Goal: Book appointment/travel/reservation

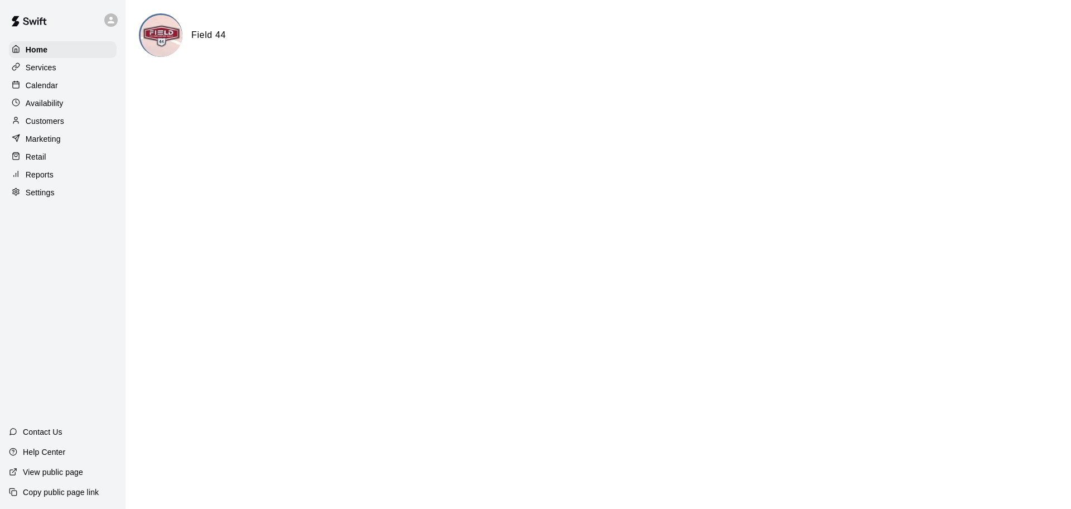
click at [60, 88] on div "Calendar" at bounding box center [63, 85] width 108 height 17
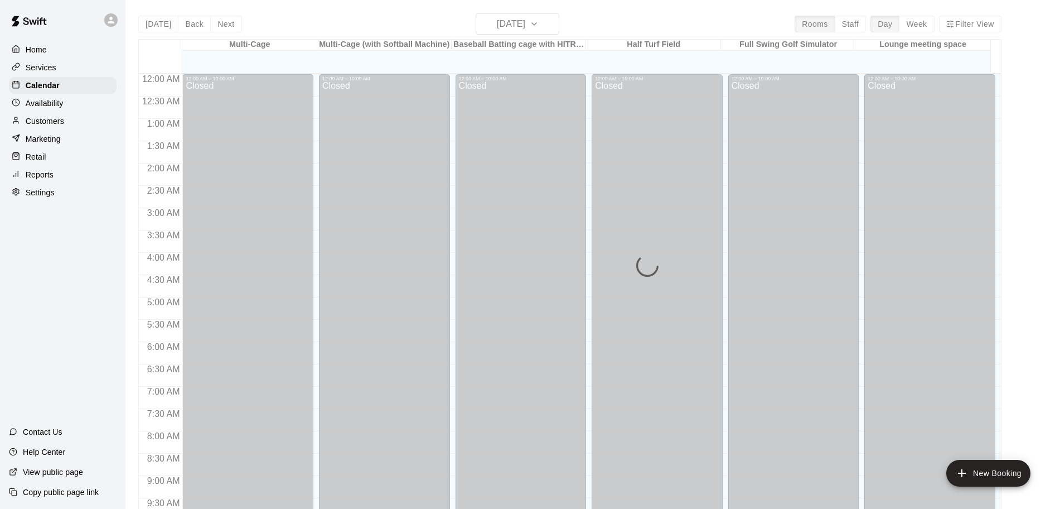
scroll to position [590, 0]
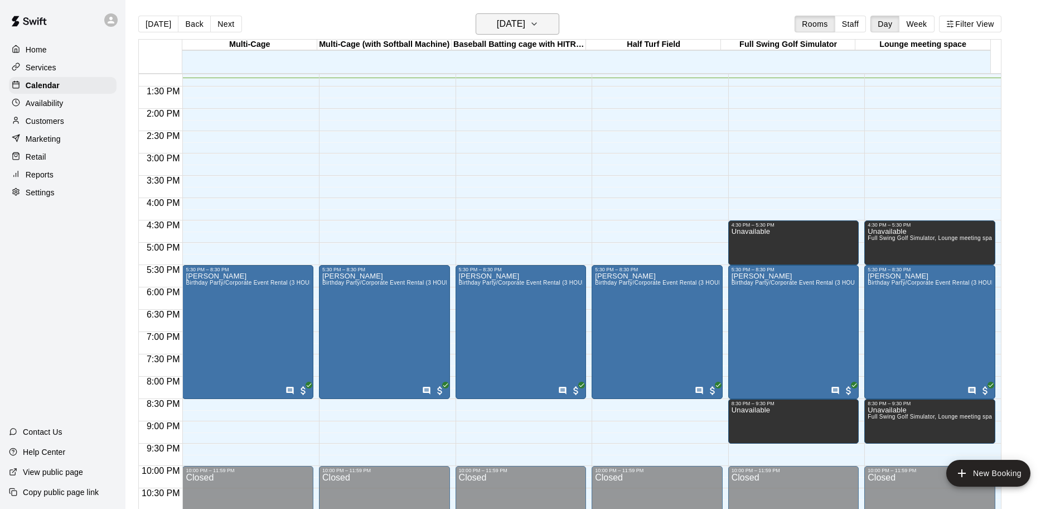
click at [539, 30] on icon "button" at bounding box center [534, 23] width 9 height 13
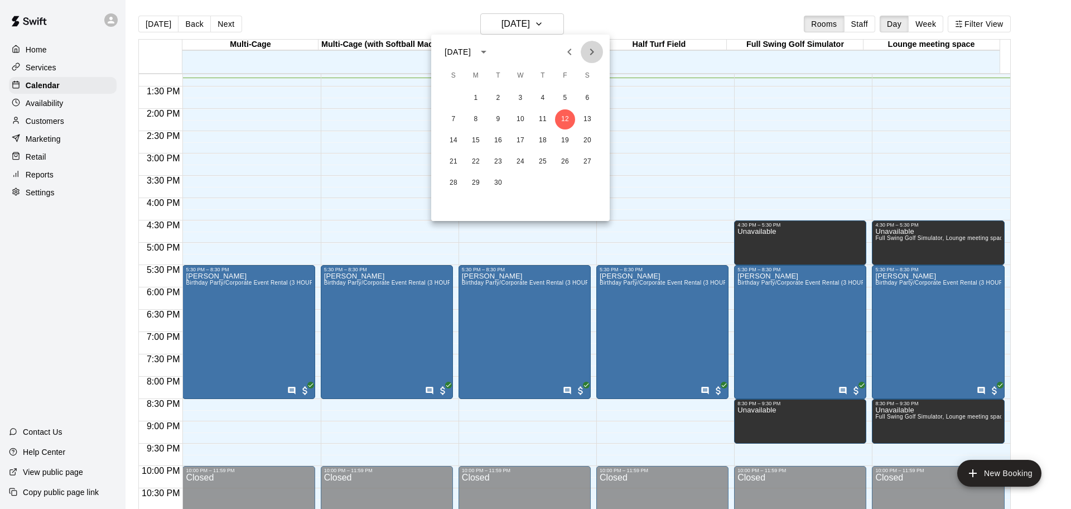
click at [591, 54] on icon "Next month" at bounding box center [592, 52] width 4 height 7
click at [589, 139] on button "15" at bounding box center [587, 141] width 20 height 20
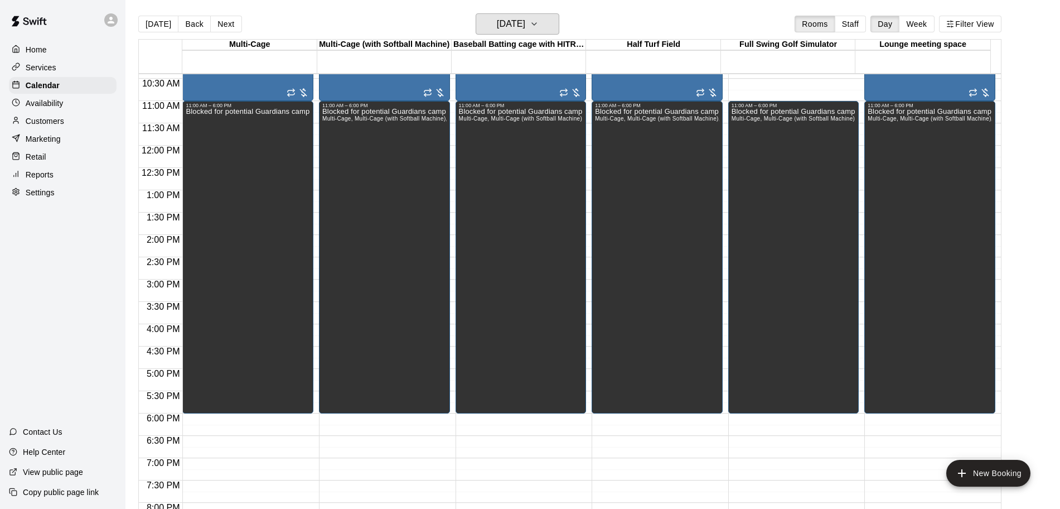
scroll to position [209, 0]
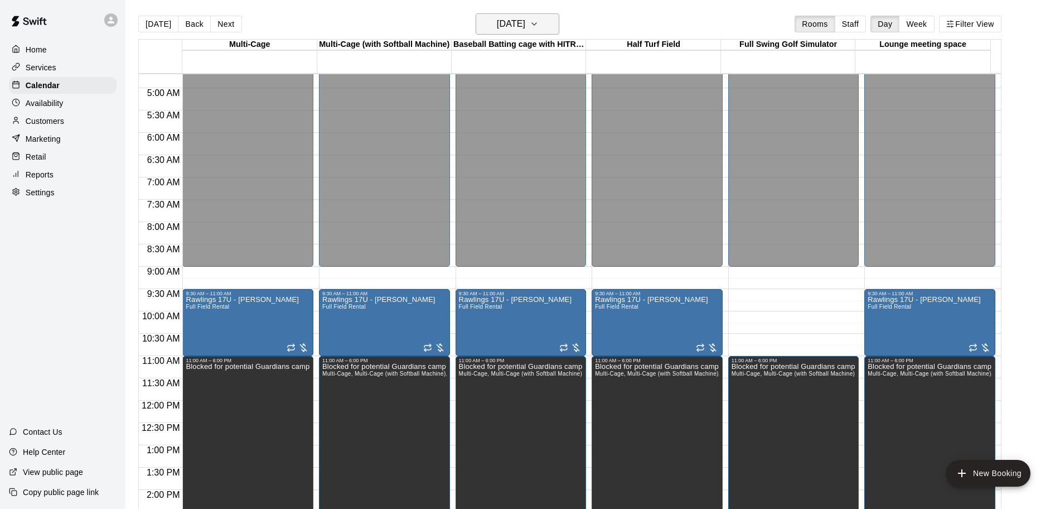
click at [539, 27] on icon "button" at bounding box center [534, 23] width 9 height 13
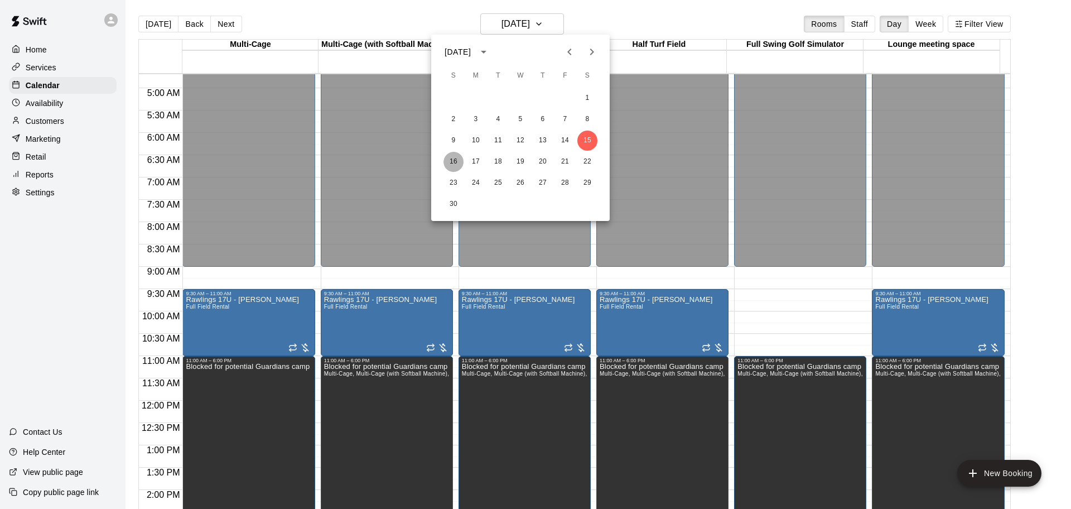
click at [454, 161] on button "16" at bounding box center [453, 162] width 20 height 20
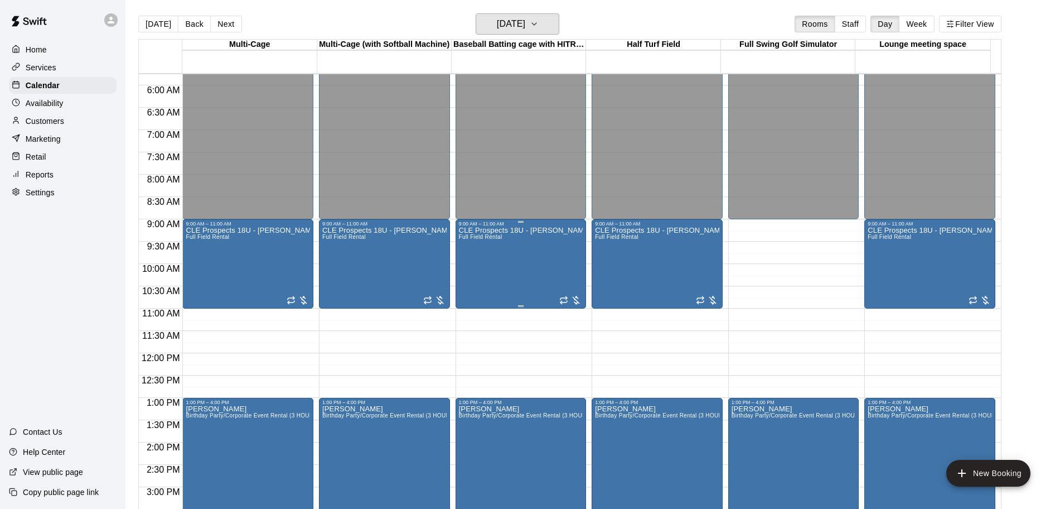
scroll to position [139, 0]
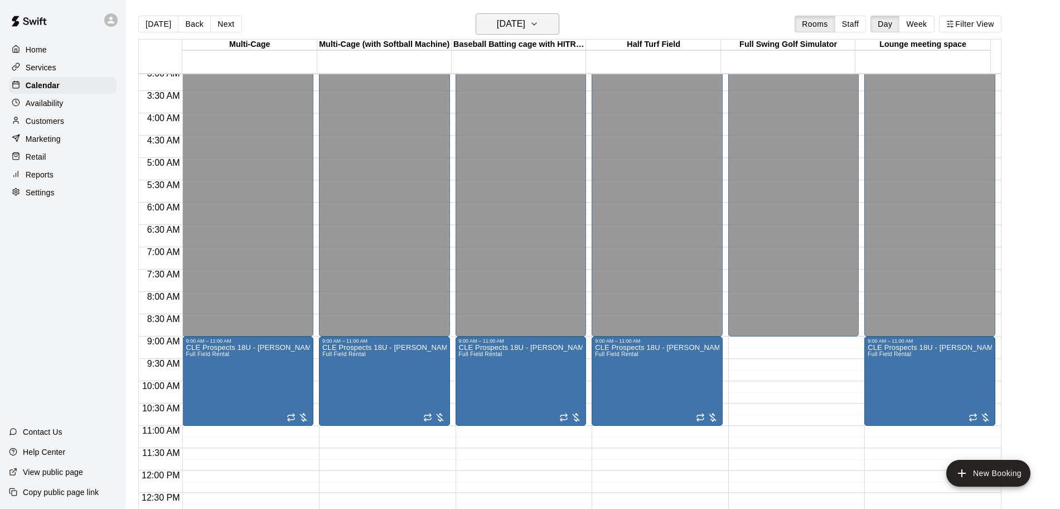
click at [548, 26] on button "[DATE]" at bounding box center [518, 23] width 84 height 21
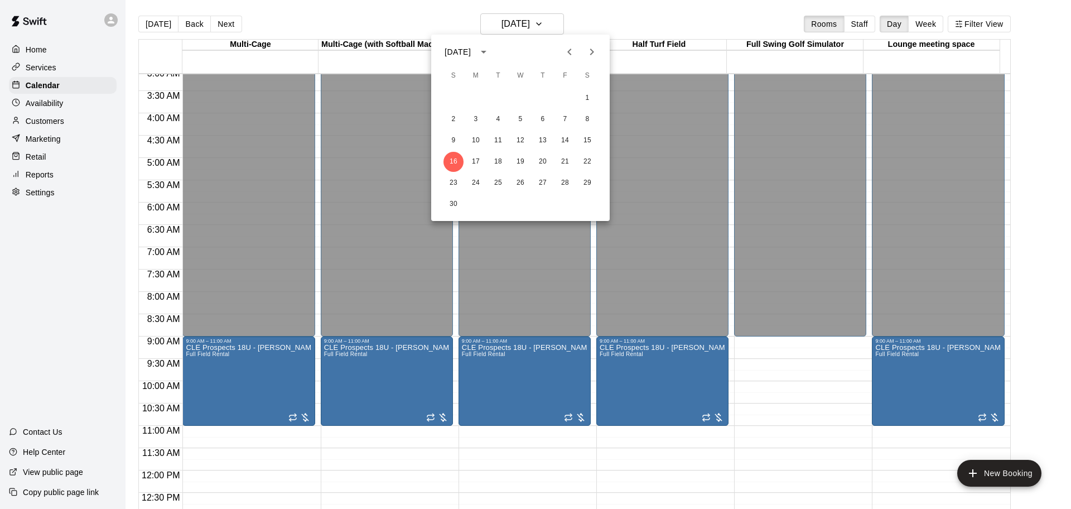
click at [590, 50] on icon "Next month" at bounding box center [591, 51] width 13 height 13
click at [586, 124] on button "10" at bounding box center [587, 119] width 20 height 20
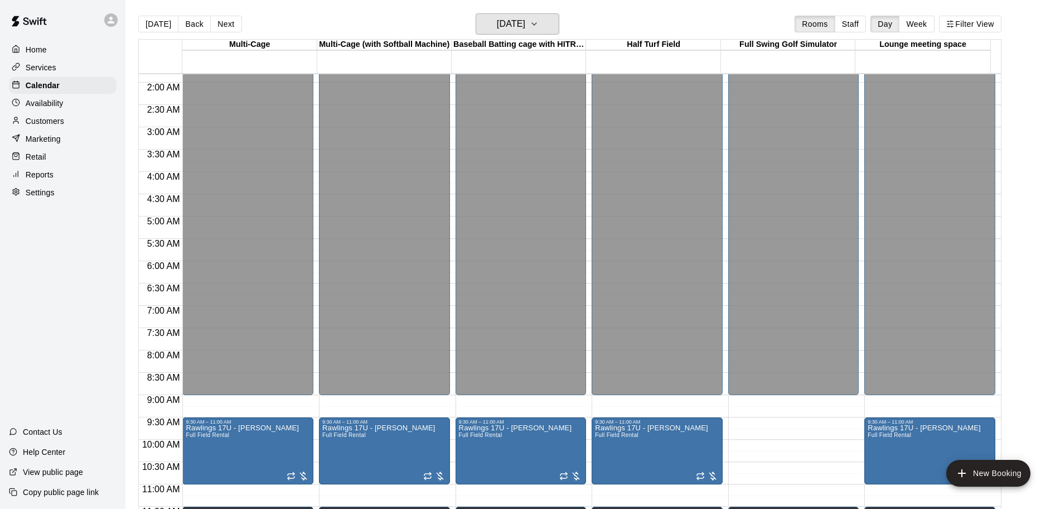
scroll to position [70, 0]
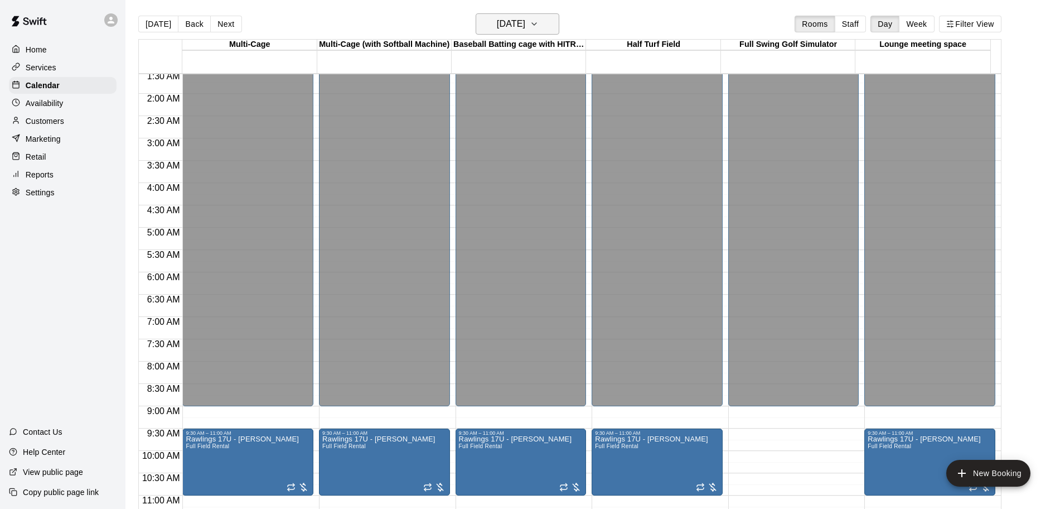
click at [550, 23] on button "[DATE]" at bounding box center [518, 23] width 84 height 21
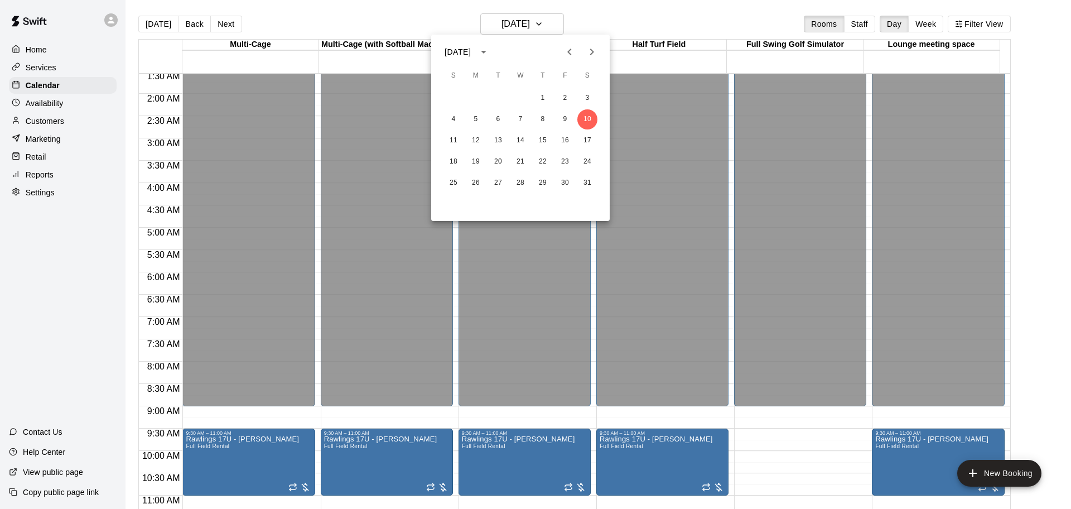
click at [671, 8] on div at bounding box center [535, 254] width 1071 height 509
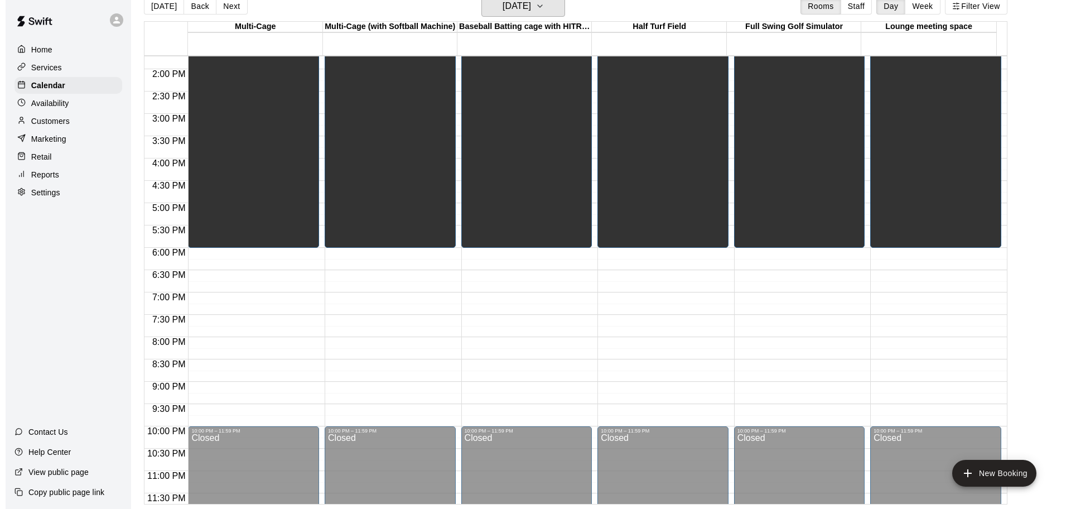
scroll to position [625, 0]
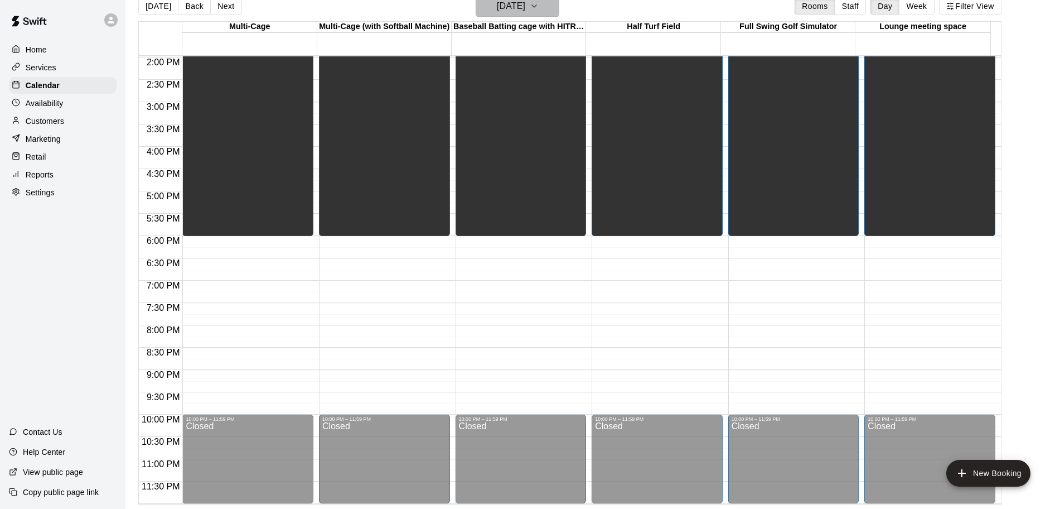
click at [525, 9] on h6 "[DATE]" at bounding box center [511, 6] width 28 height 16
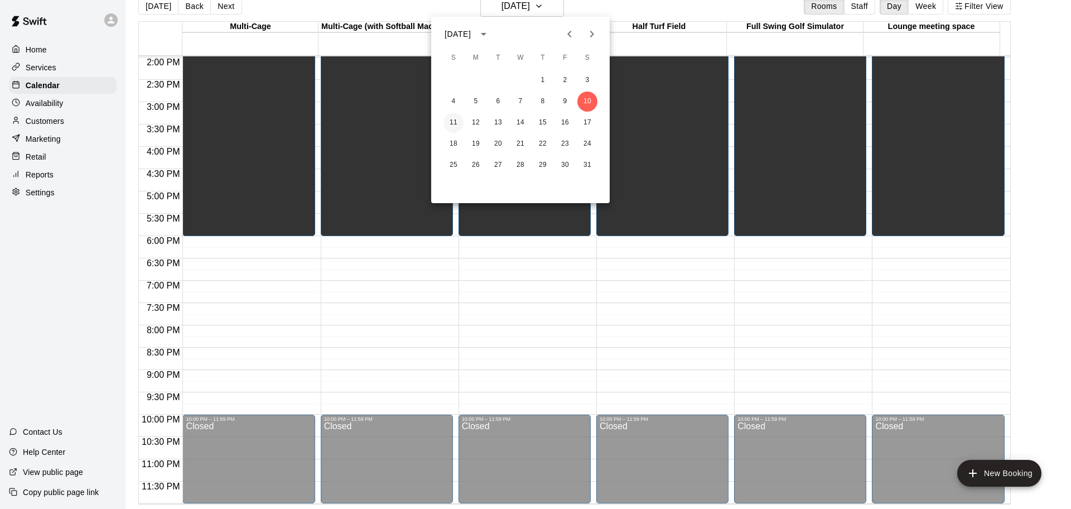
click at [454, 119] on button "11" at bounding box center [453, 123] width 20 height 20
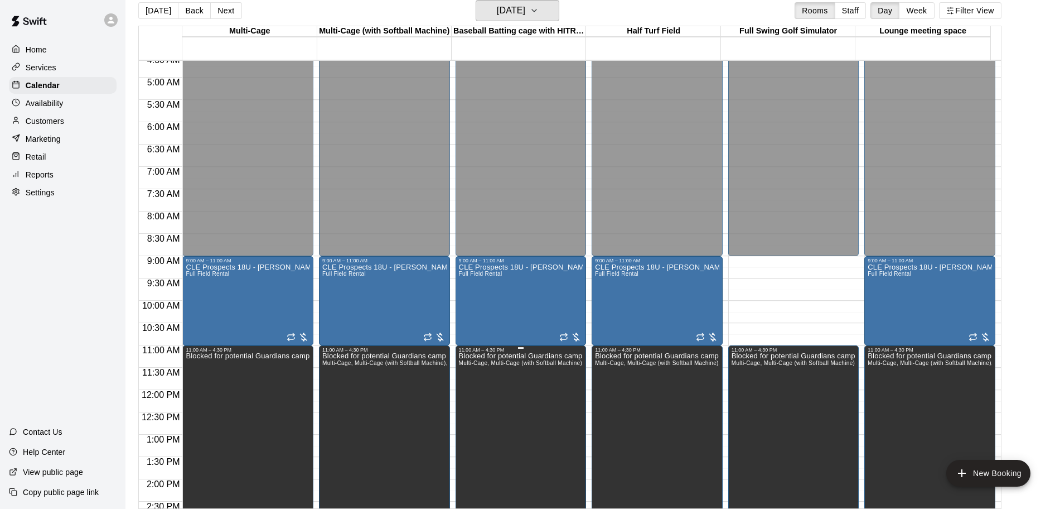
scroll to position [416, 0]
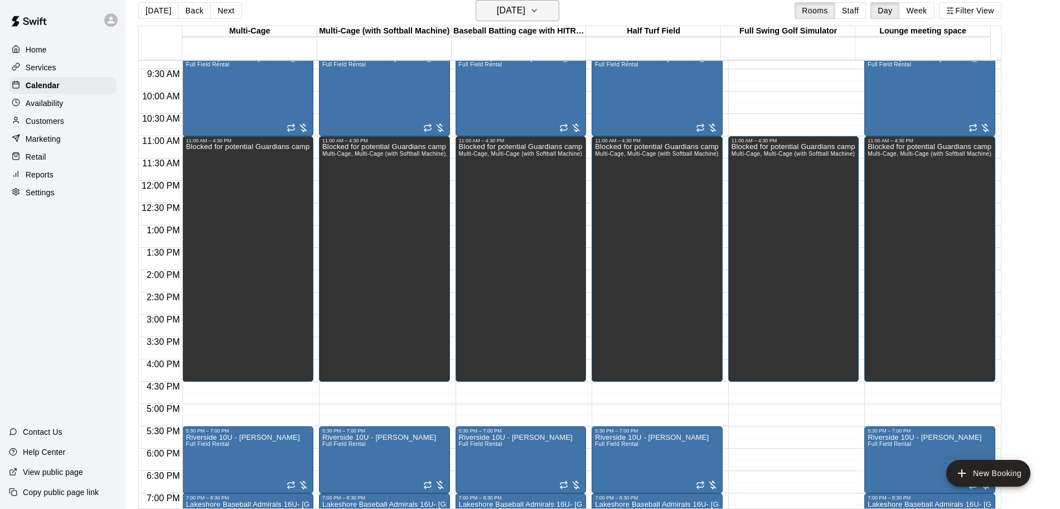
click at [544, 8] on button "[DATE]" at bounding box center [518, 10] width 84 height 21
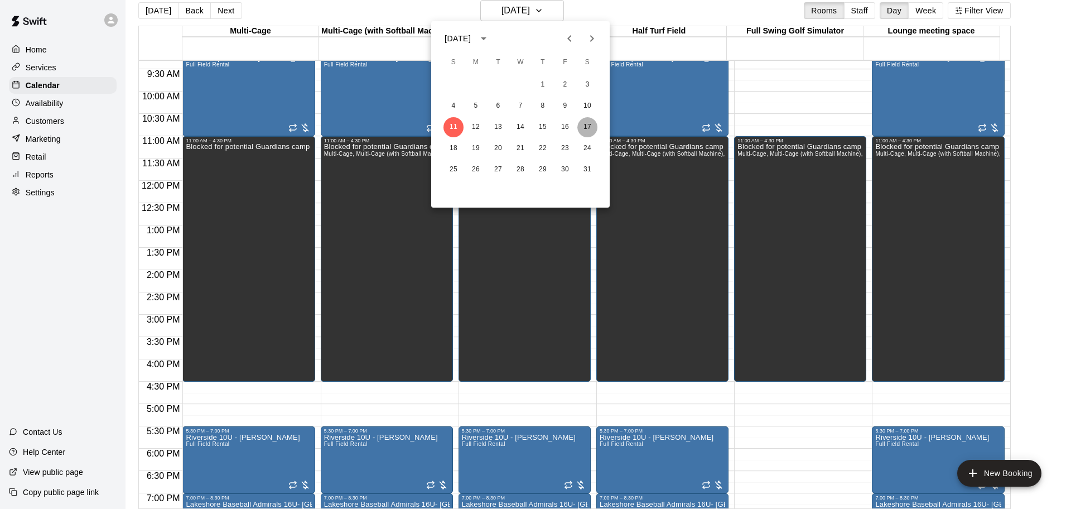
click at [590, 126] on button "17" at bounding box center [587, 127] width 20 height 20
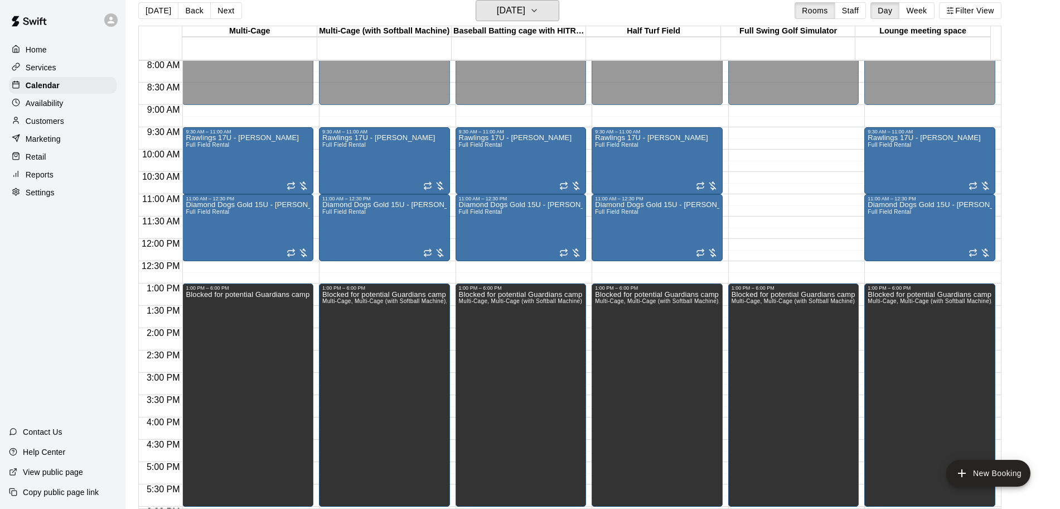
scroll to position [346, 0]
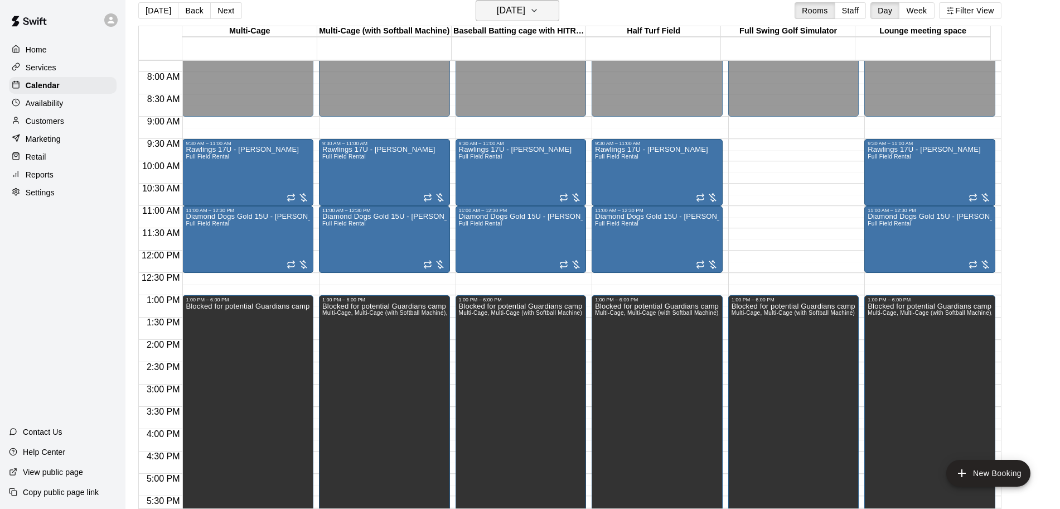
click at [525, 10] on h6 "[DATE]" at bounding box center [511, 11] width 28 height 16
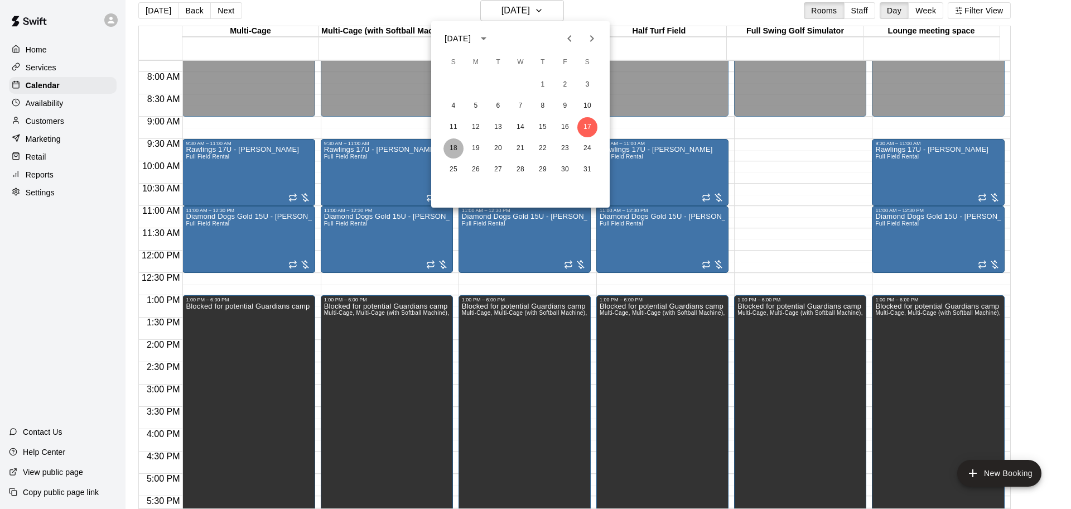
click at [457, 145] on button "18" at bounding box center [453, 148] width 20 height 20
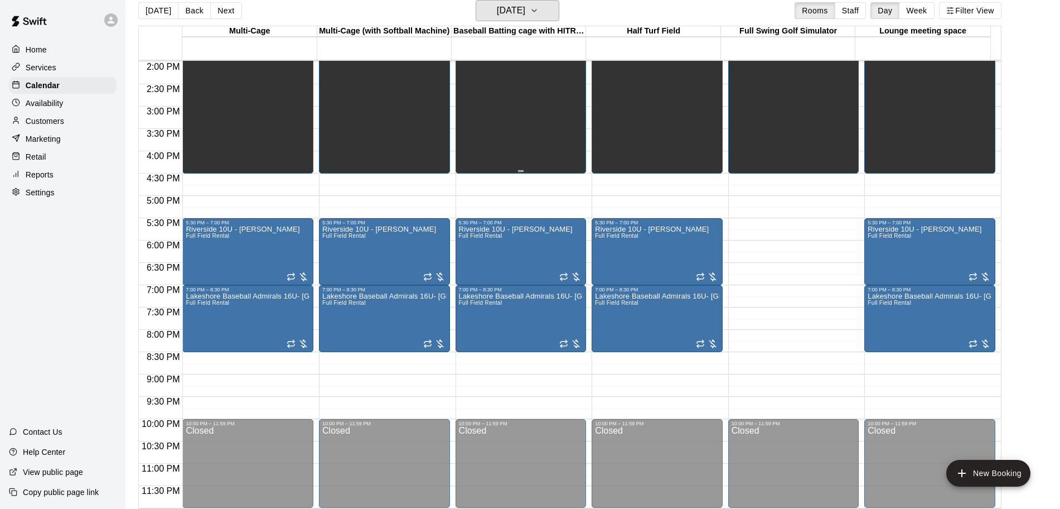
scroll to position [416, 0]
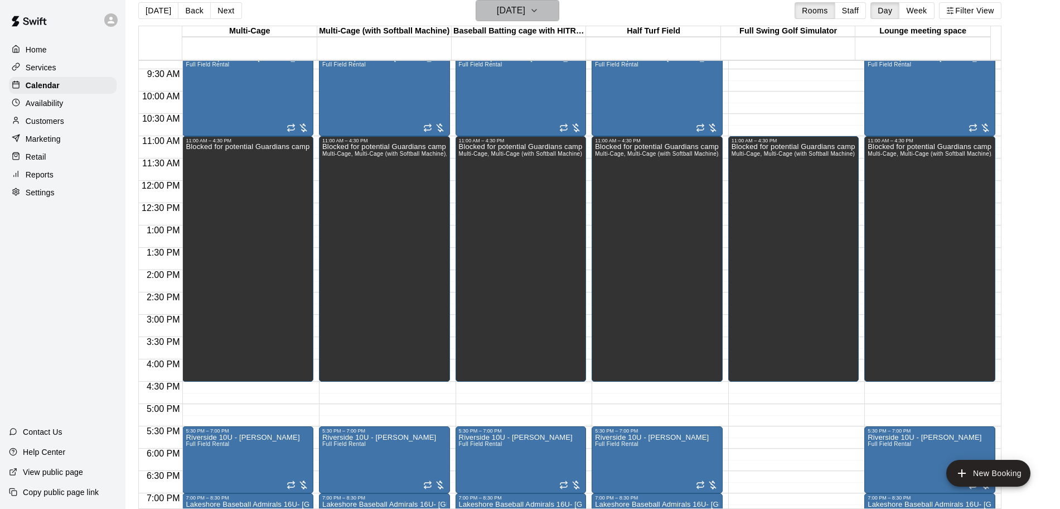
click at [539, 4] on icon "button" at bounding box center [534, 10] width 9 height 13
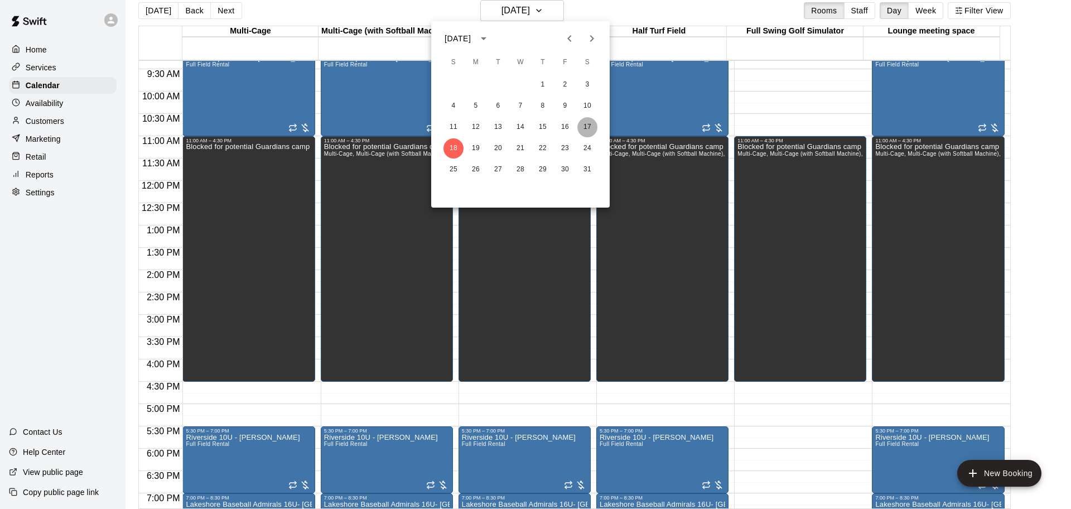
click at [586, 122] on button "17" at bounding box center [587, 127] width 20 height 20
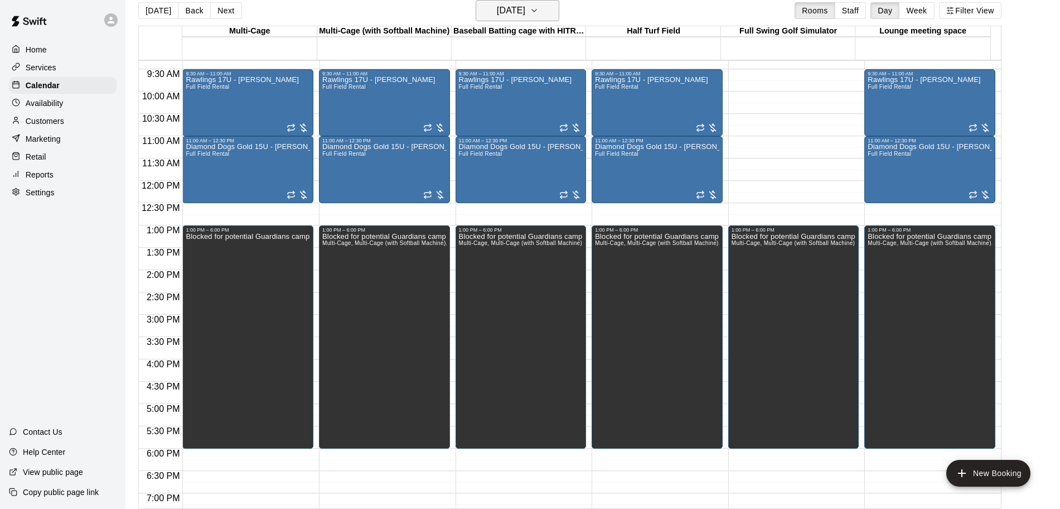
click at [548, 8] on button "[DATE]" at bounding box center [518, 10] width 84 height 21
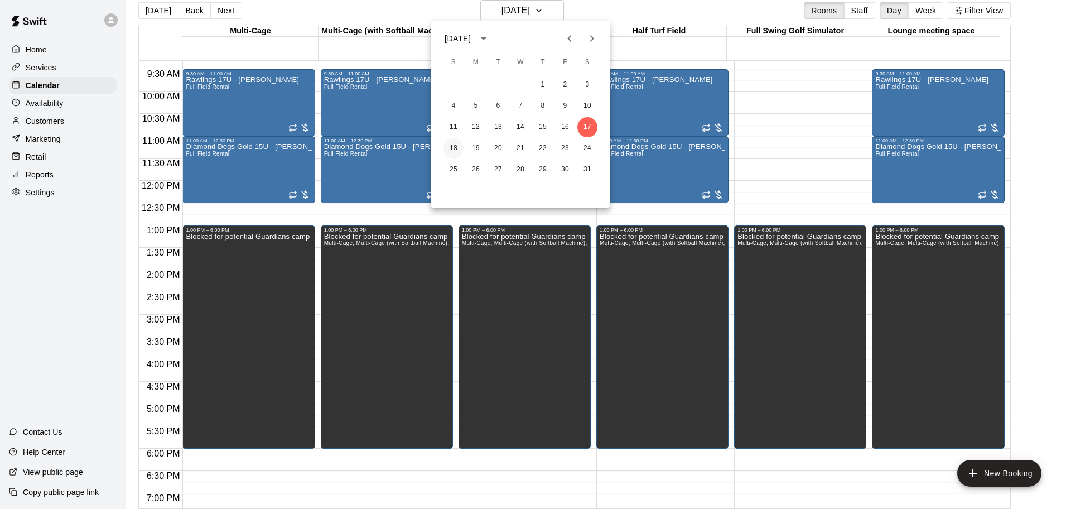
click at [456, 153] on button "18" at bounding box center [453, 148] width 20 height 20
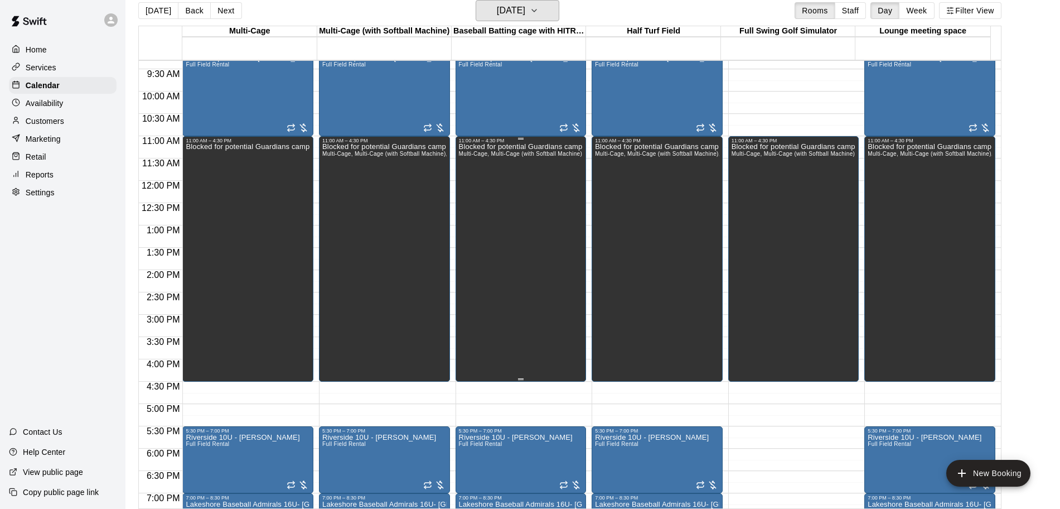
scroll to position [346, 0]
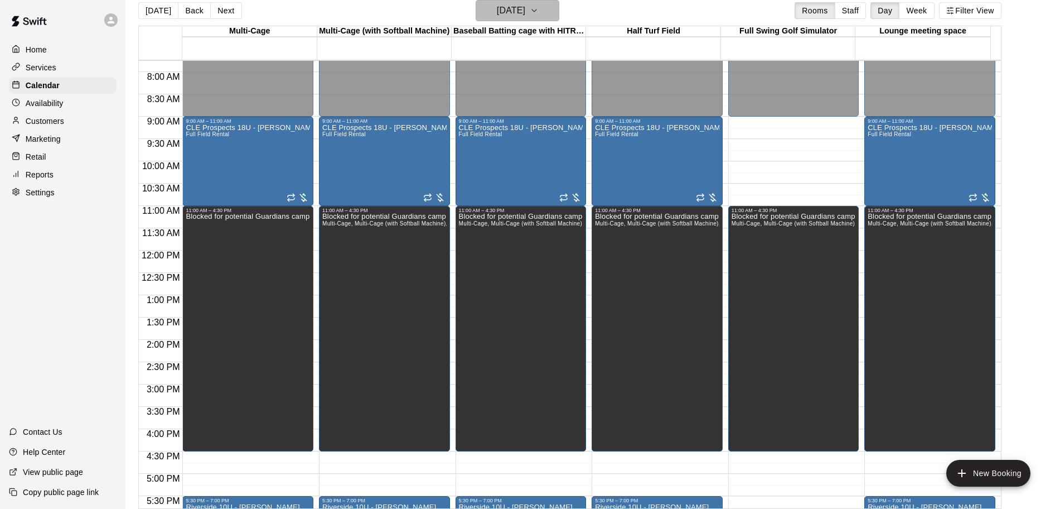
click at [539, 4] on icon "button" at bounding box center [534, 10] width 9 height 13
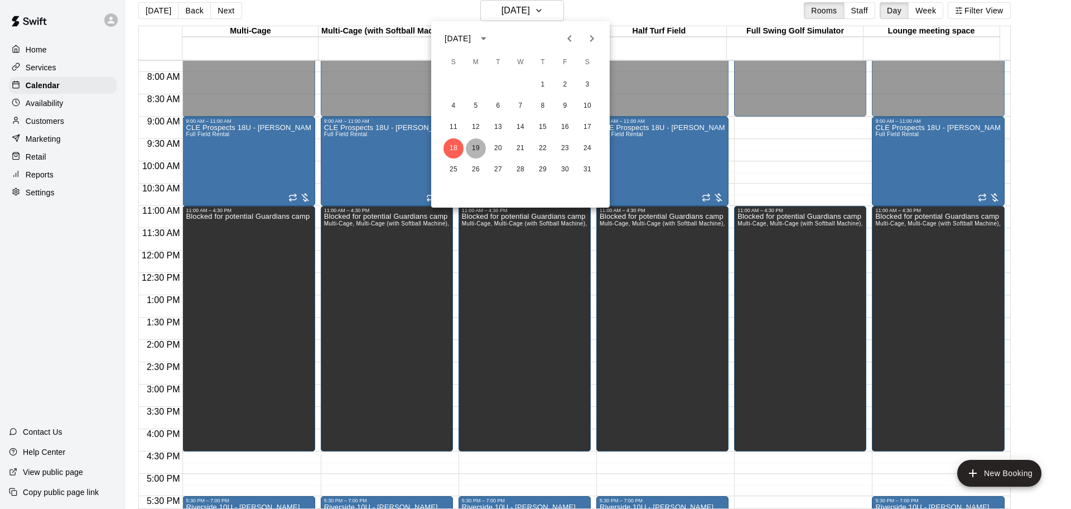
click at [480, 149] on button "19" at bounding box center [476, 148] width 20 height 20
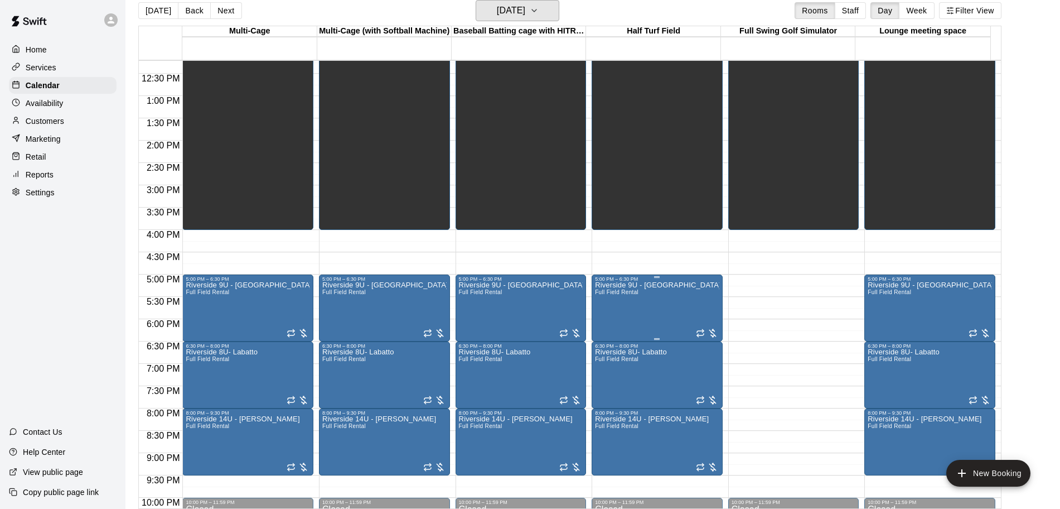
scroll to position [555, 0]
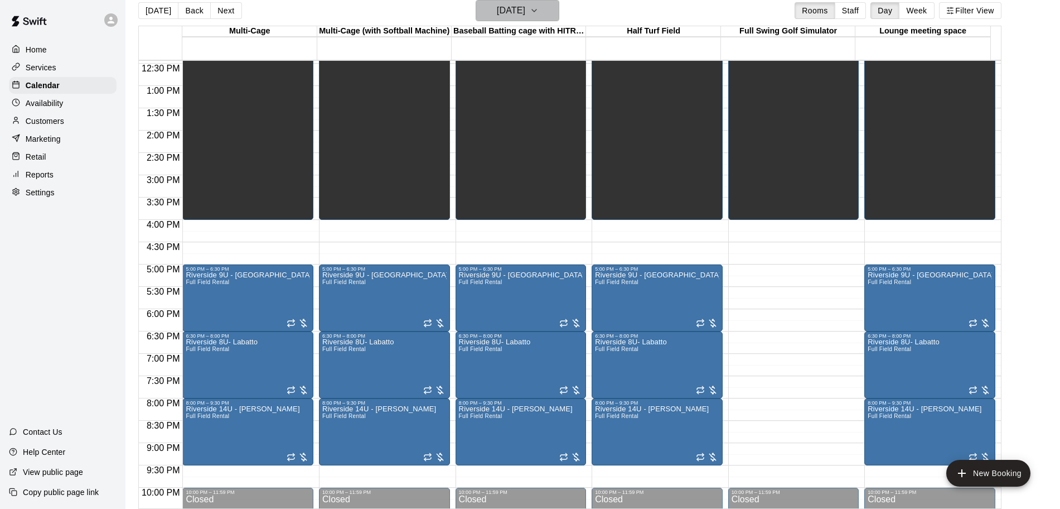
click at [539, 14] on icon "button" at bounding box center [534, 10] width 9 height 13
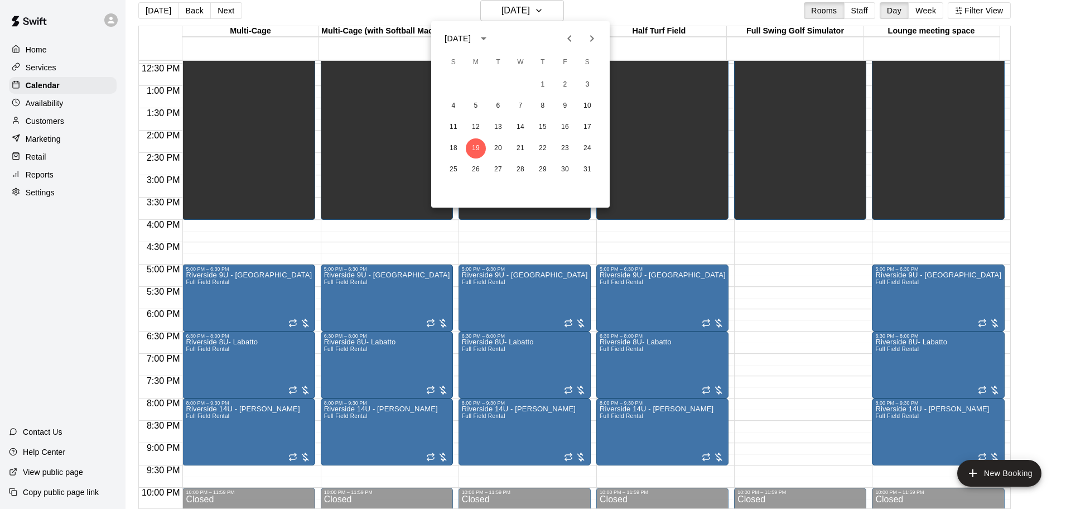
click at [599, 42] on button "Next month" at bounding box center [592, 38] width 22 height 22
click at [581, 84] on button "7" at bounding box center [587, 85] width 20 height 20
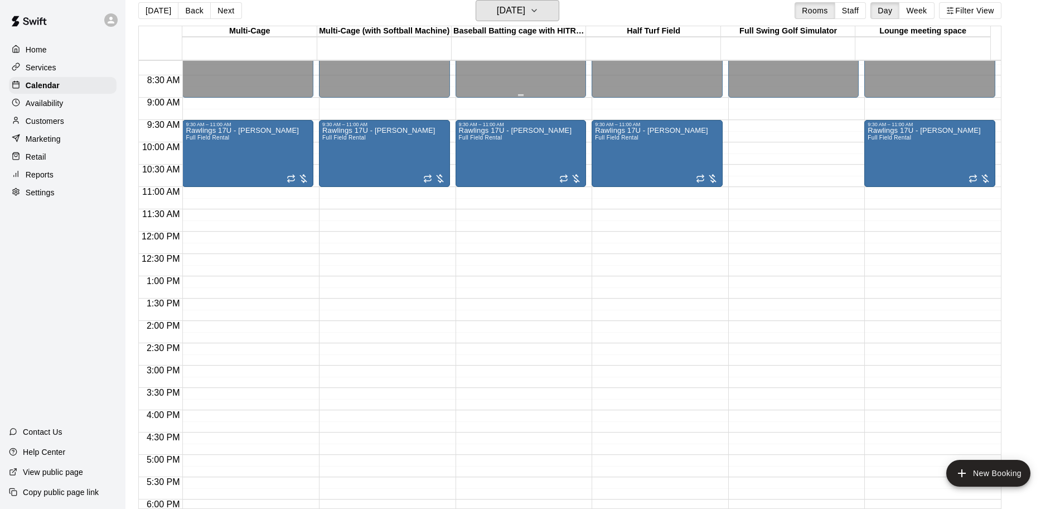
scroll to position [346, 0]
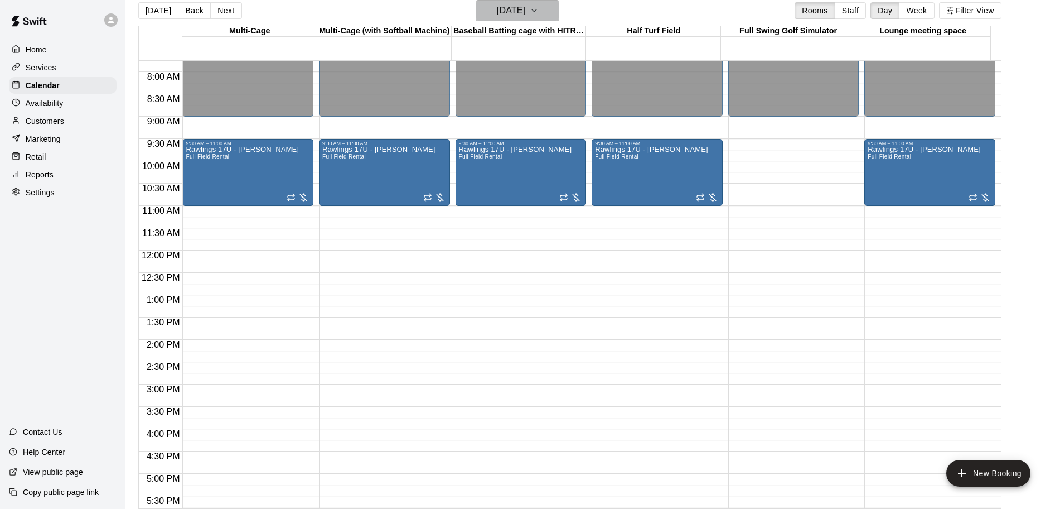
click at [539, 11] on icon "button" at bounding box center [534, 10] width 9 height 13
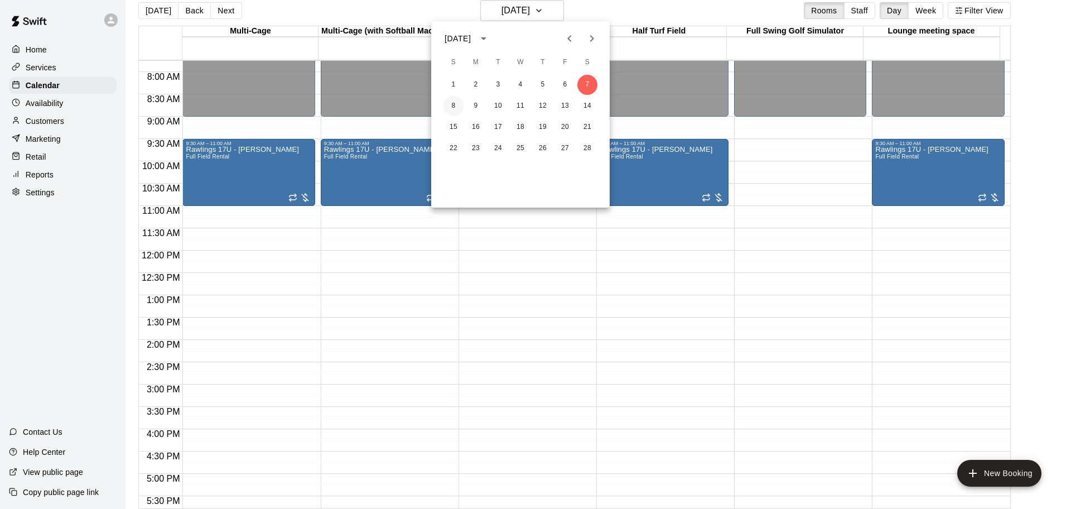
click at [450, 104] on button "8" at bounding box center [453, 106] width 20 height 20
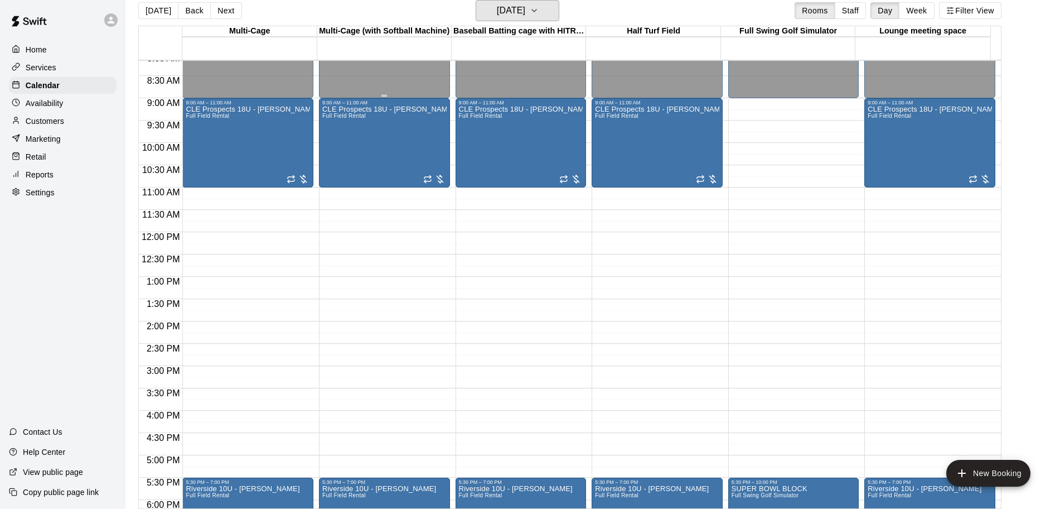
scroll to position [206, 0]
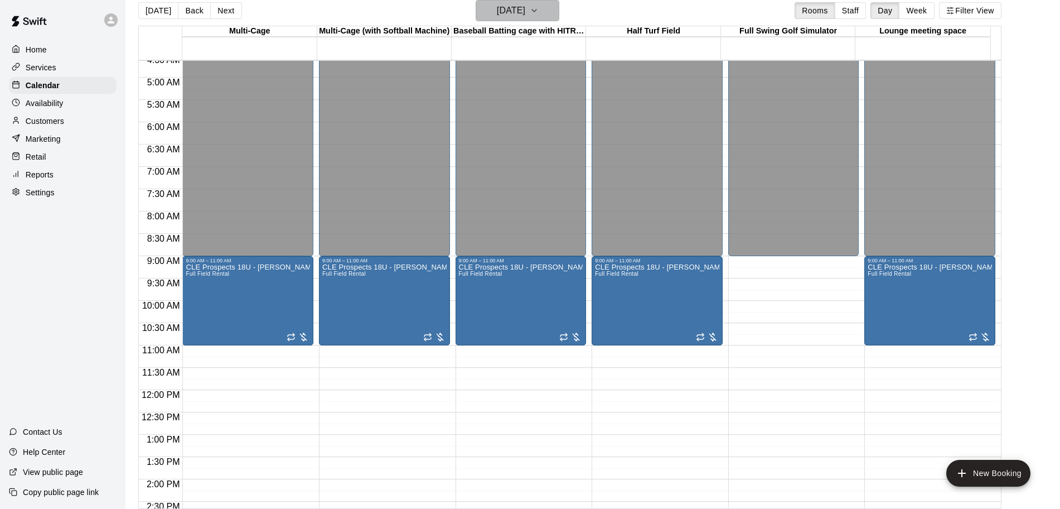
click at [525, 10] on h6 "[DATE]" at bounding box center [511, 11] width 28 height 16
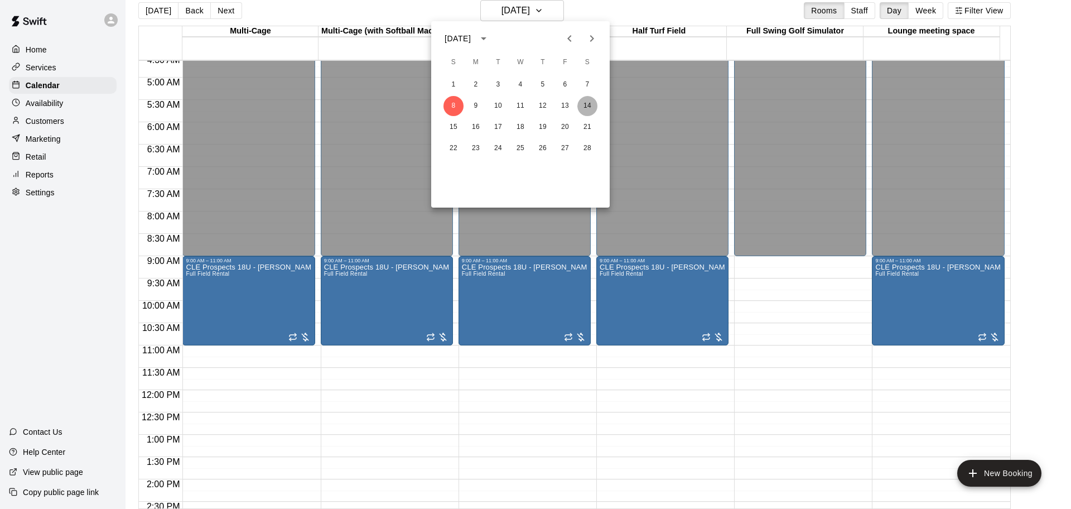
click at [585, 105] on button "14" at bounding box center [587, 106] width 20 height 20
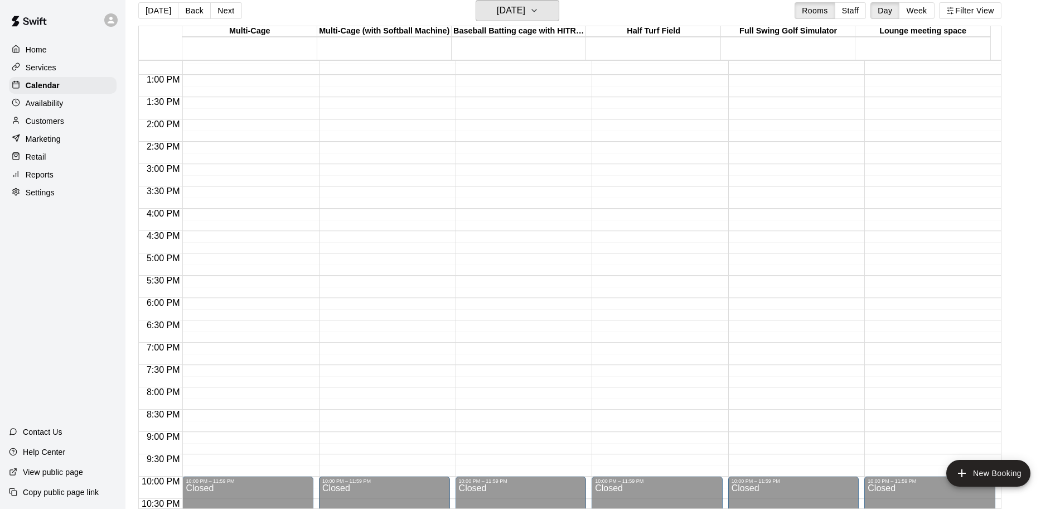
scroll to position [416, 0]
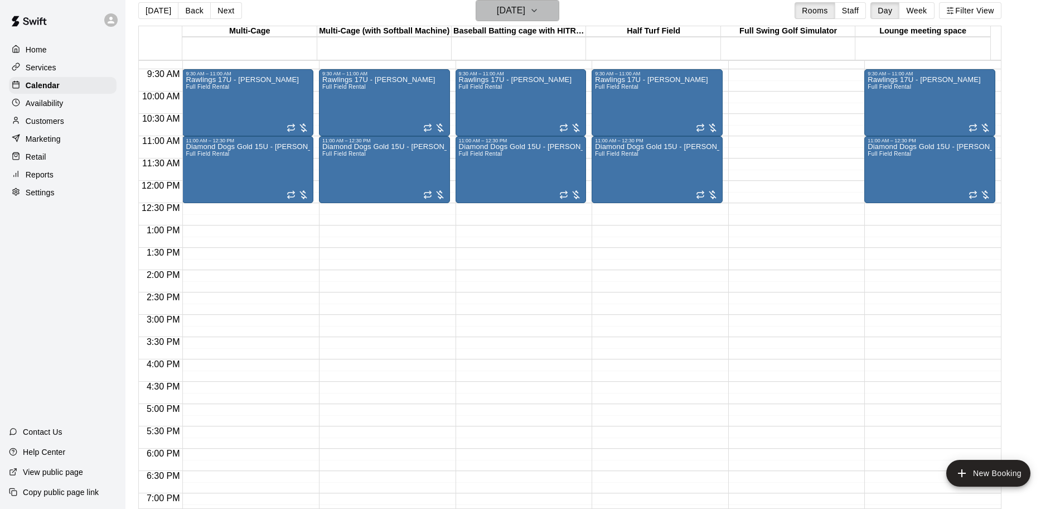
click at [550, 12] on button "[DATE]" at bounding box center [518, 10] width 84 height 21
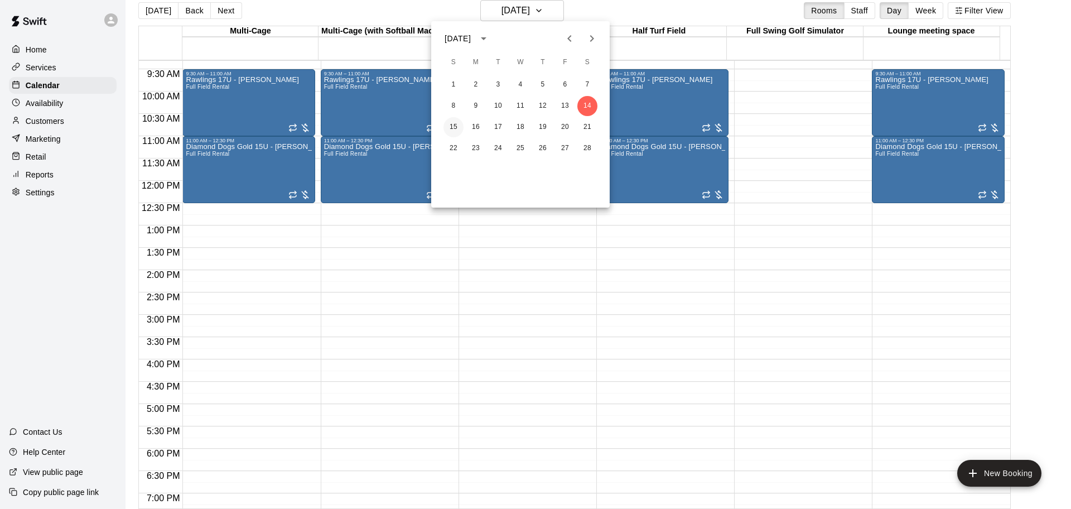
click at [455, 128] on button "15" at bounding box center [453, 127] width 20 height 20
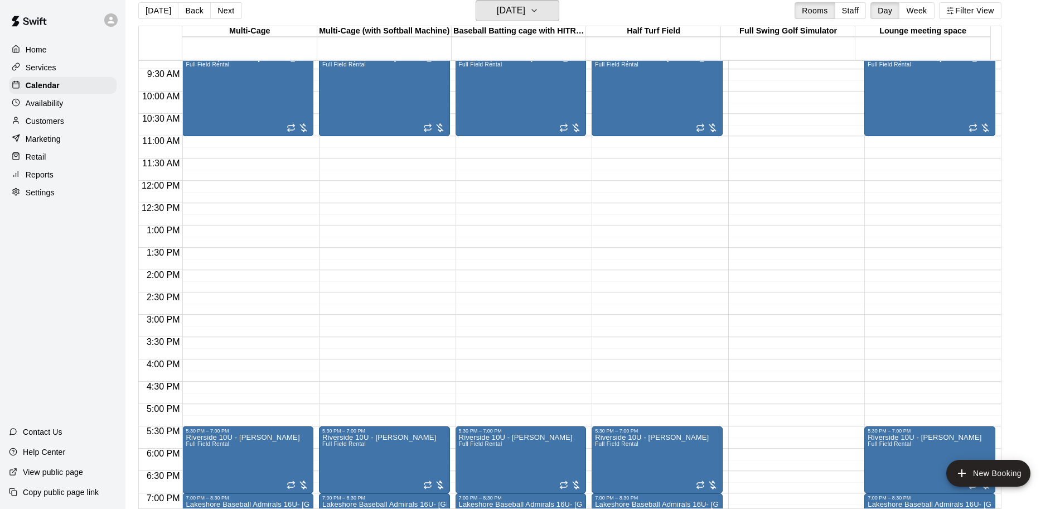
scroll to position [346, 0]
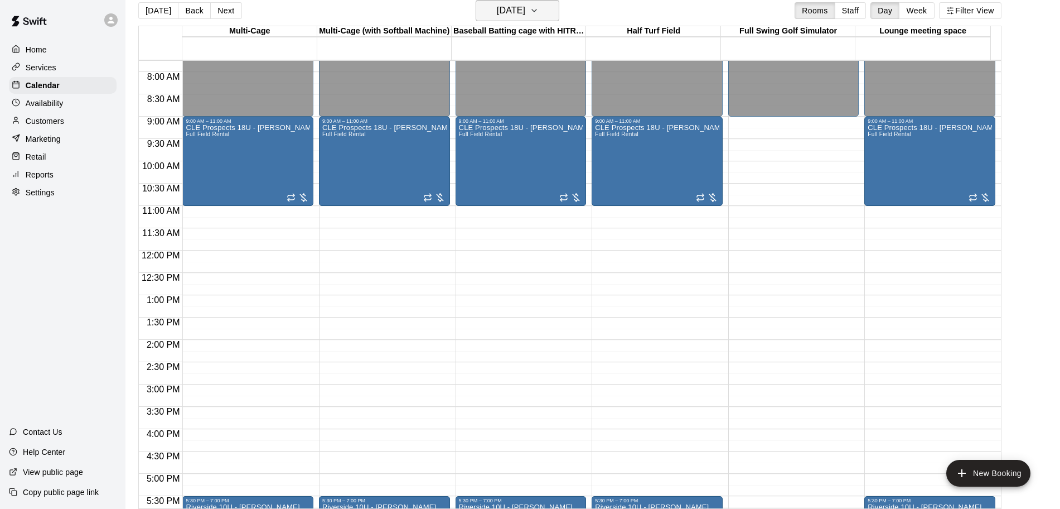
click at [525, 9] on h6 "[DATE]" at bounding box center [511, 11] width 28 height 16
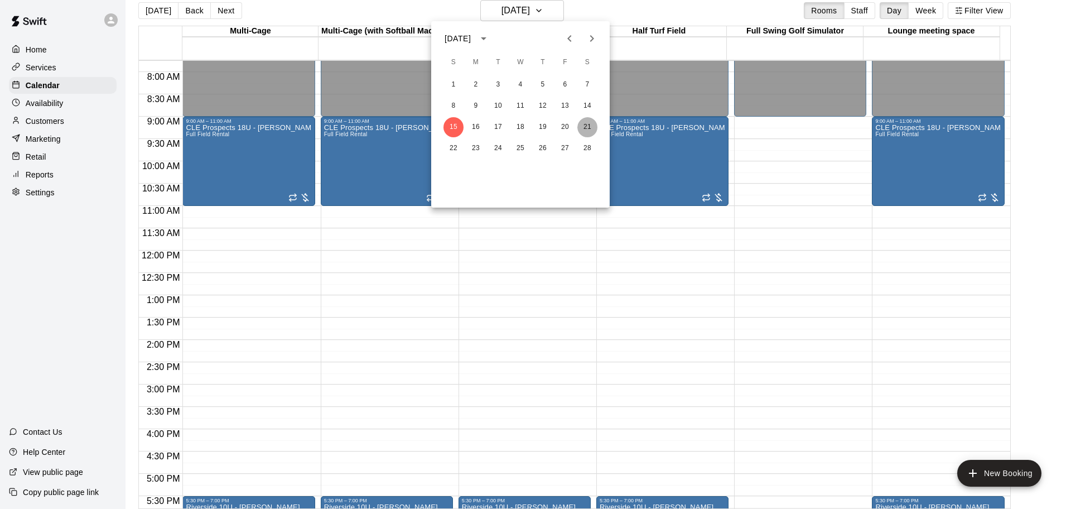
click at [585, 125] on button "21" at bounding box center [587, 127] width 20 height 20
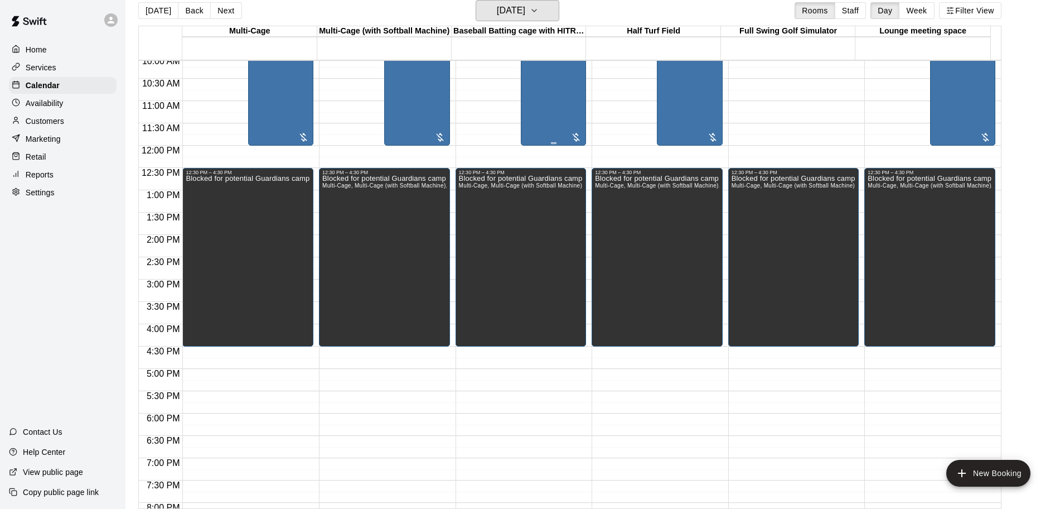
scroll to position [276, 0]
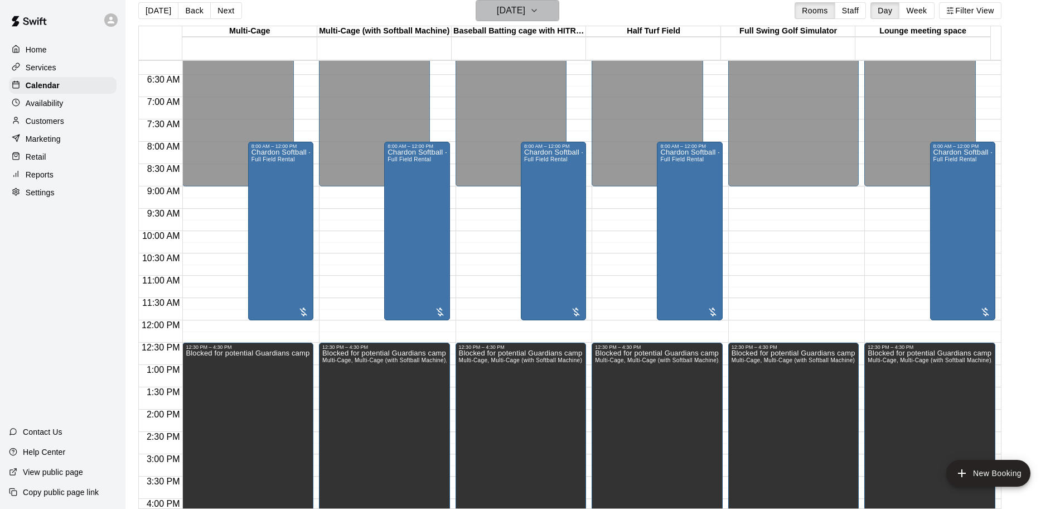
click at [525, 13] on h6 "[DATE]" at bounding box center [511, 11] width 28 height 16
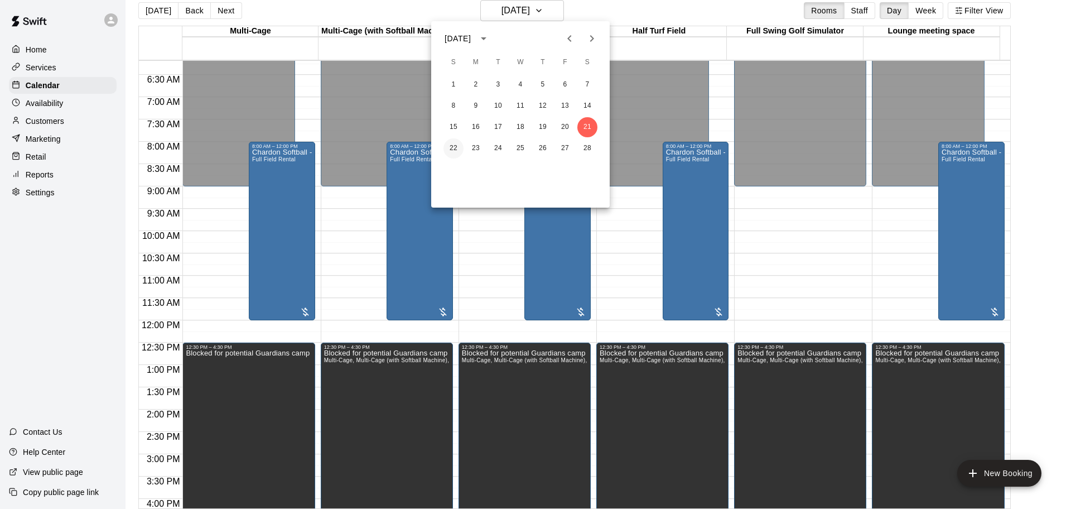
click at [459, 148] on button "22" at bounding box center [453, 148] width 20 height 20
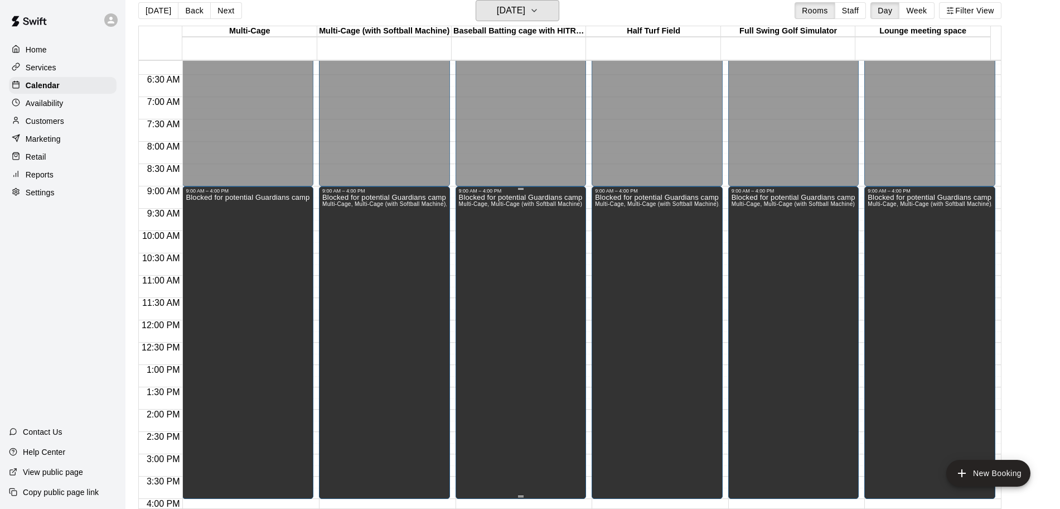
scroll to position [206, 0]
